Goal: Transaction & Acquisition: Purchase product/service

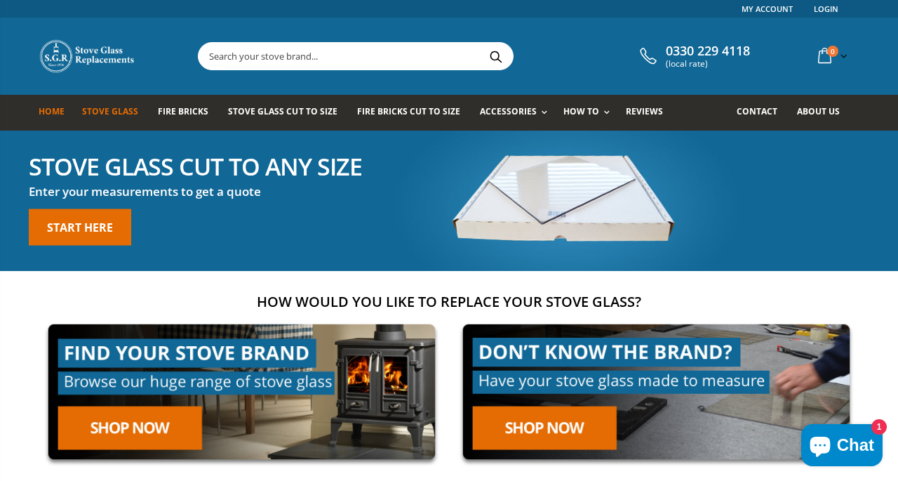
click at [127, 110] on span "Stove Glass" at bounding box center [110, 111] width 56 height 12
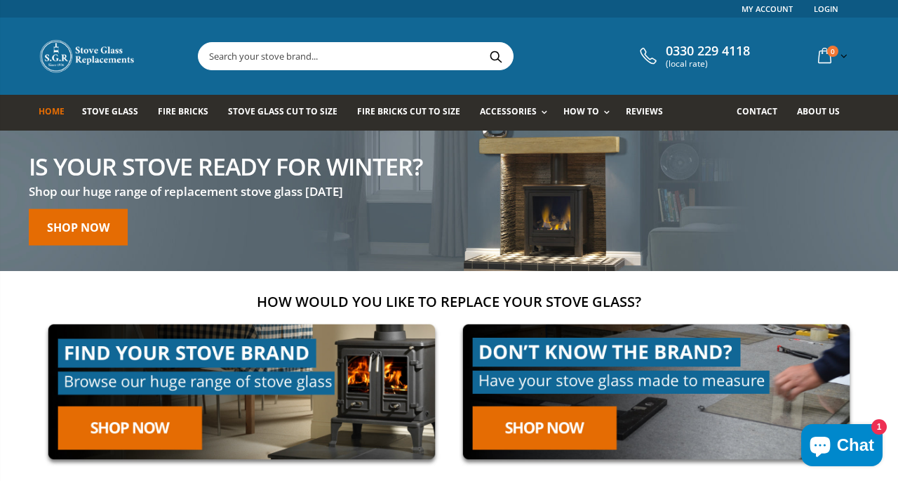
click at [328, 56] on input "text" at bounding box center [435, 56] width 472 height 27
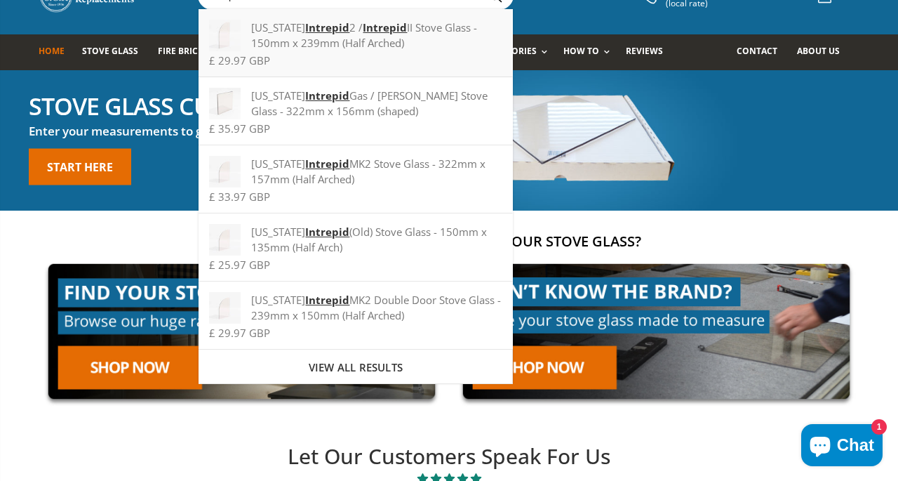
scroll to position [62, 0]
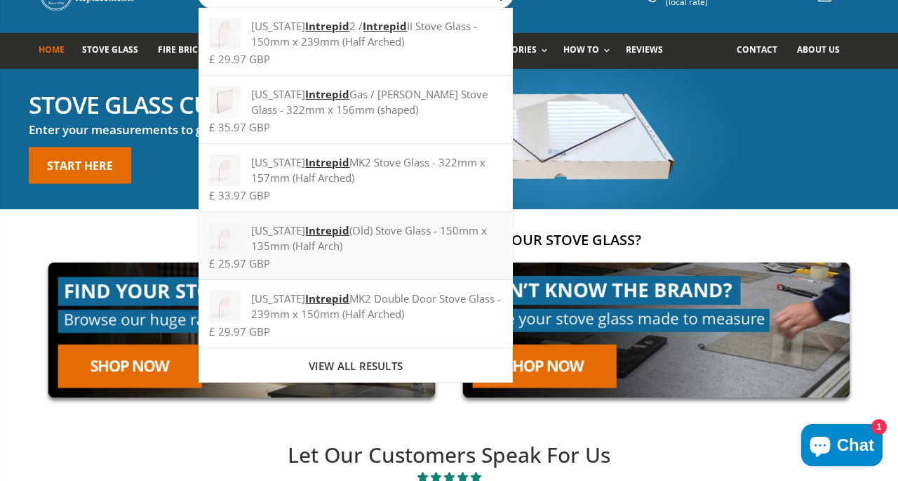
type input "intrepid"
click at [305, 237] on strong "Intrepid" at bounding box center [327, 230] width 44 height 14
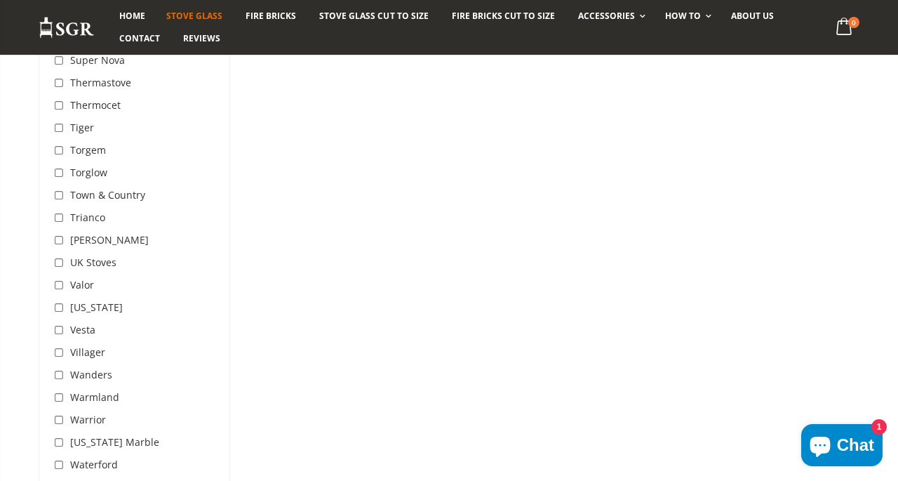
scroll to position [4269, 0]
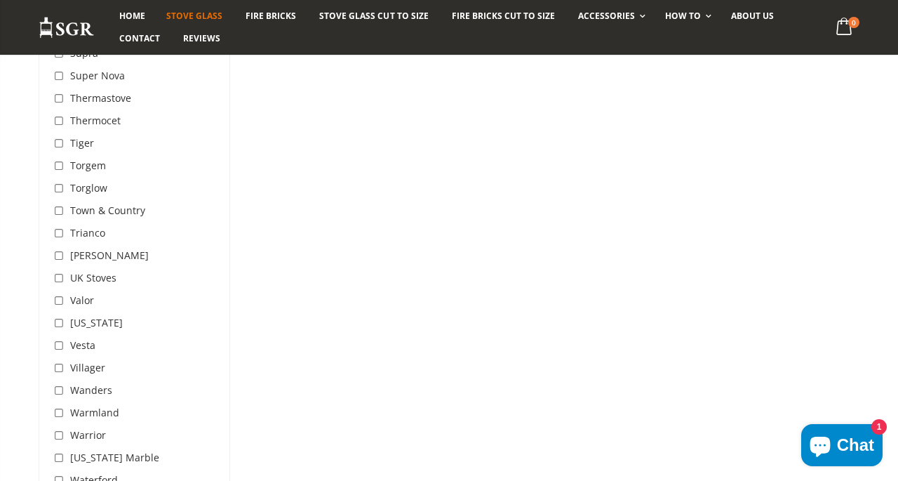
click at [62, 317] on input "checkbox" at bounding box center [60, 324] width 14 height 14
checkbox input "true"
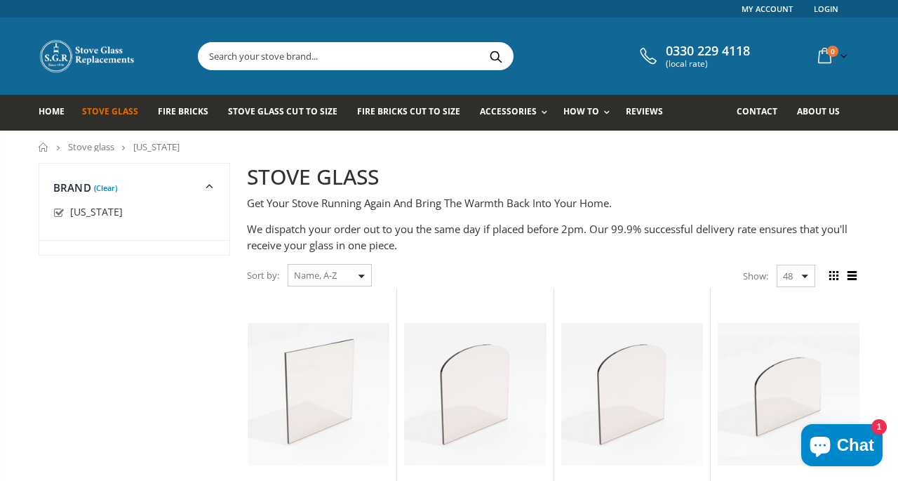
scroll to position [4269, 0]
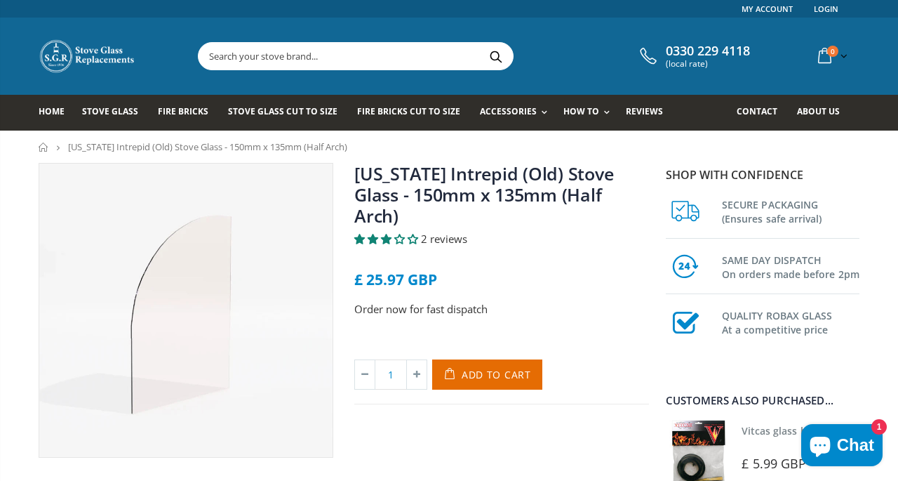
click at [315, 58] on input "text" at bounding box center [435, 56] width 472 height 27
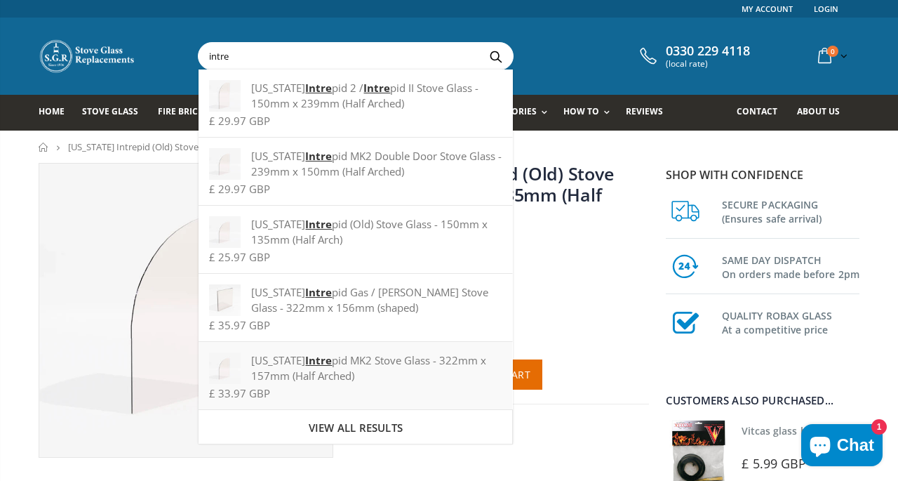
type input "intre"
click at [349, 362] on div "Vermont Intre pid MK2 Stove Glass - 322mm x 157mm (Half Arched)" at bounding box center [355, 367] width 293 height 31
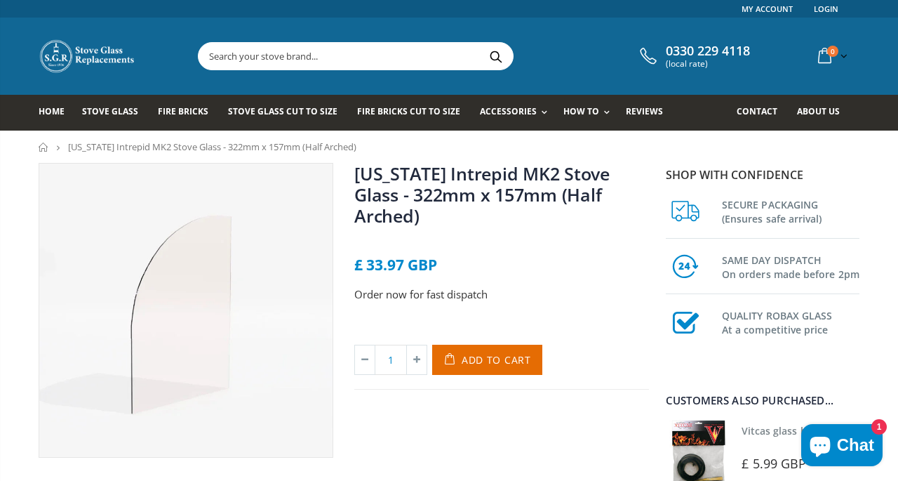
click at [328, 58] on input "text" at bounding box center [435, 56] width 472 height 27
